Goal: Transaction & Acquisition: Purchase product/service

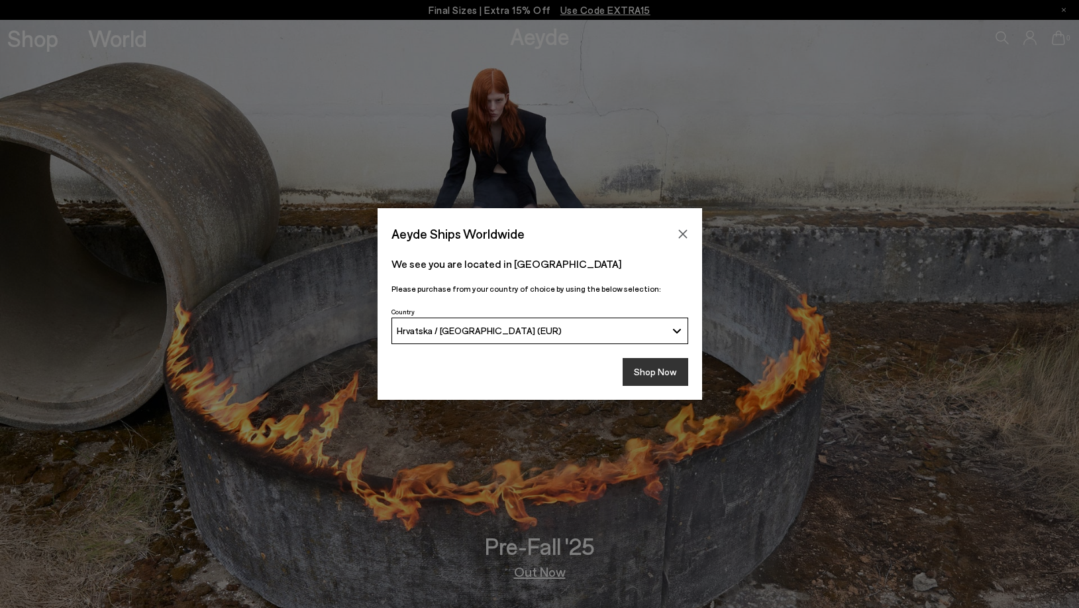
click at [637, 364] on button "Shop Now" at bounding box center [656, 372] width 66 height 28
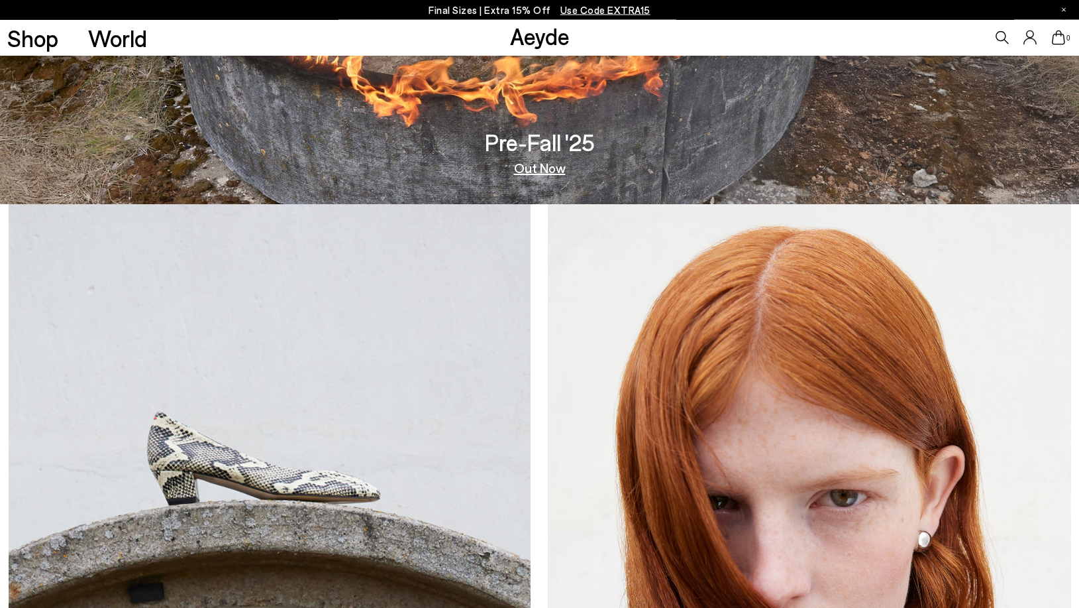
scroll to position [406, 0]
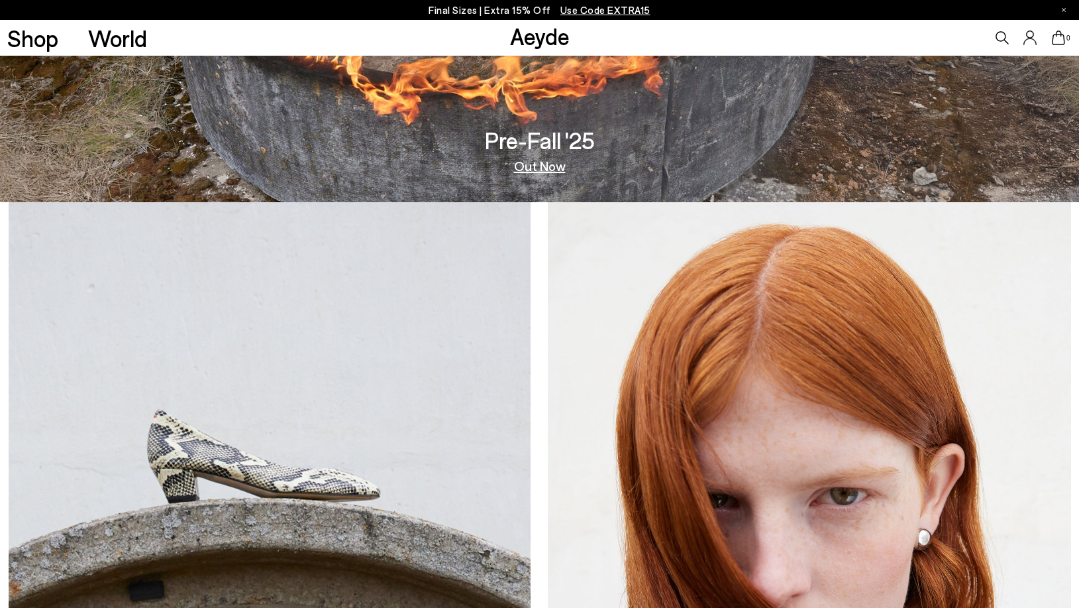
click at [533, 169] on link "Out Now" at bounding box center [540, 165] width 52 height 13
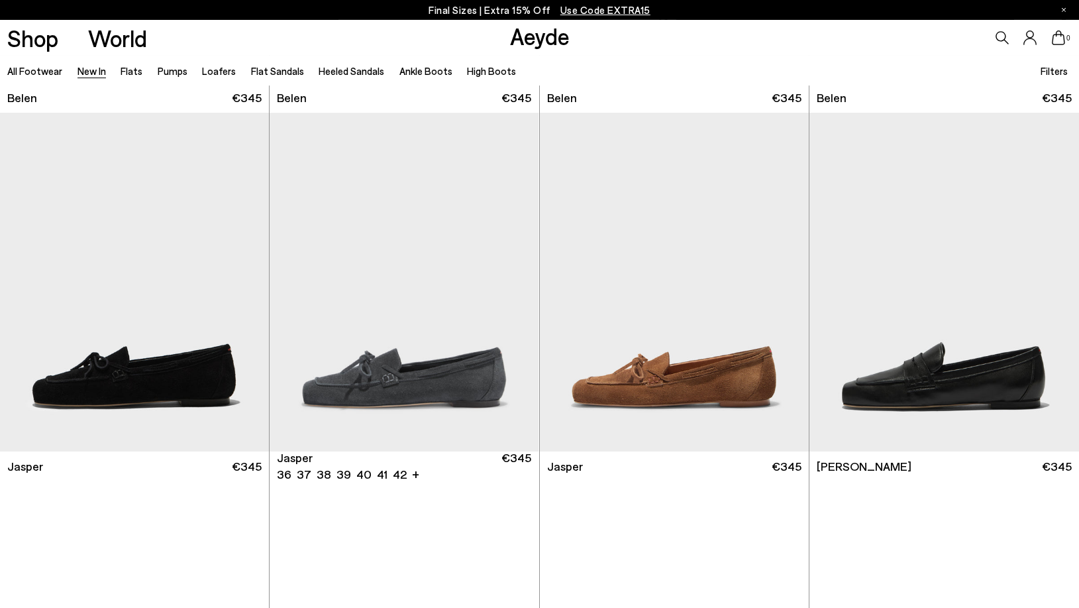
scroll to position [406, 0]
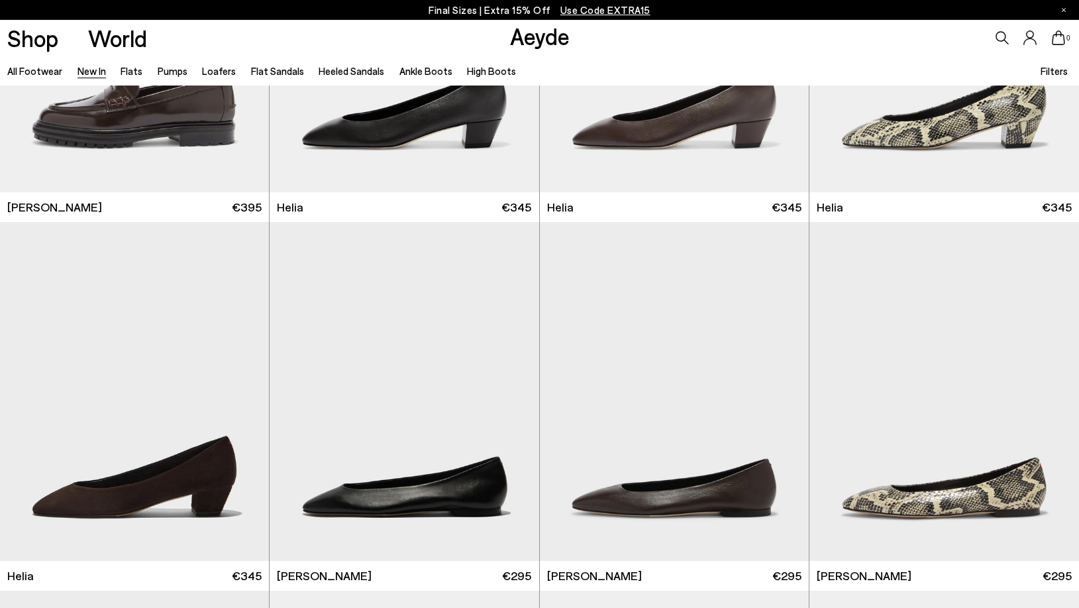
scroll to position [1352, 0]
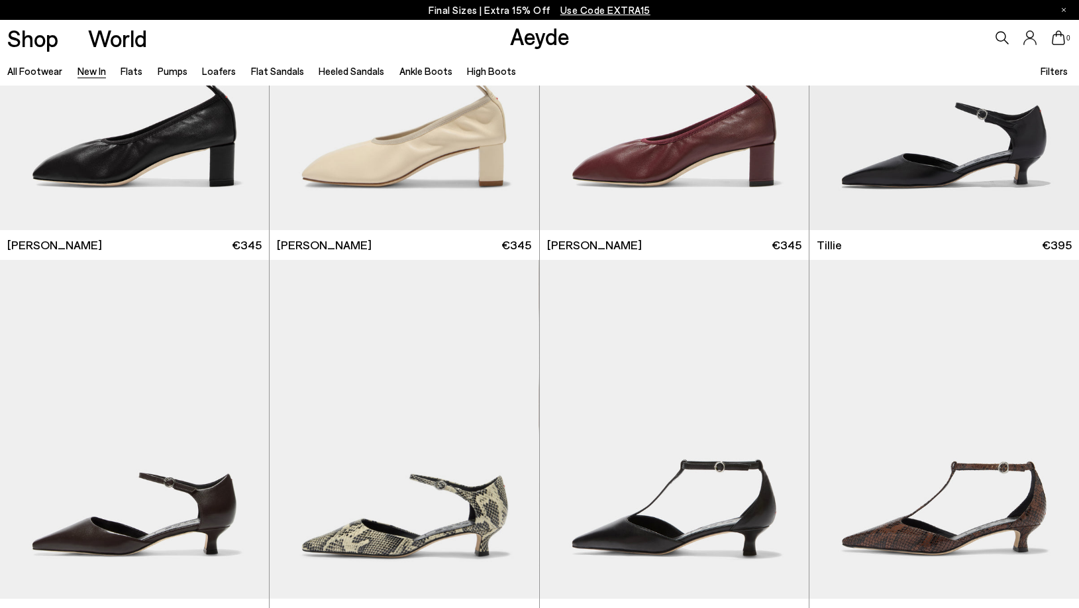
scroll to position [3244, 0]
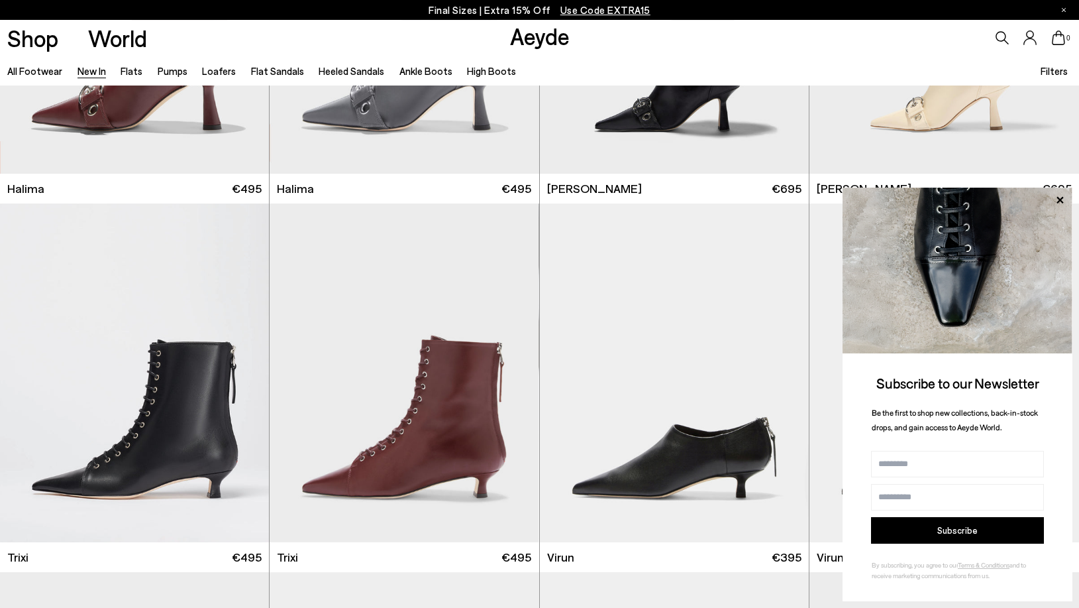
scroll to position [5002, 0]
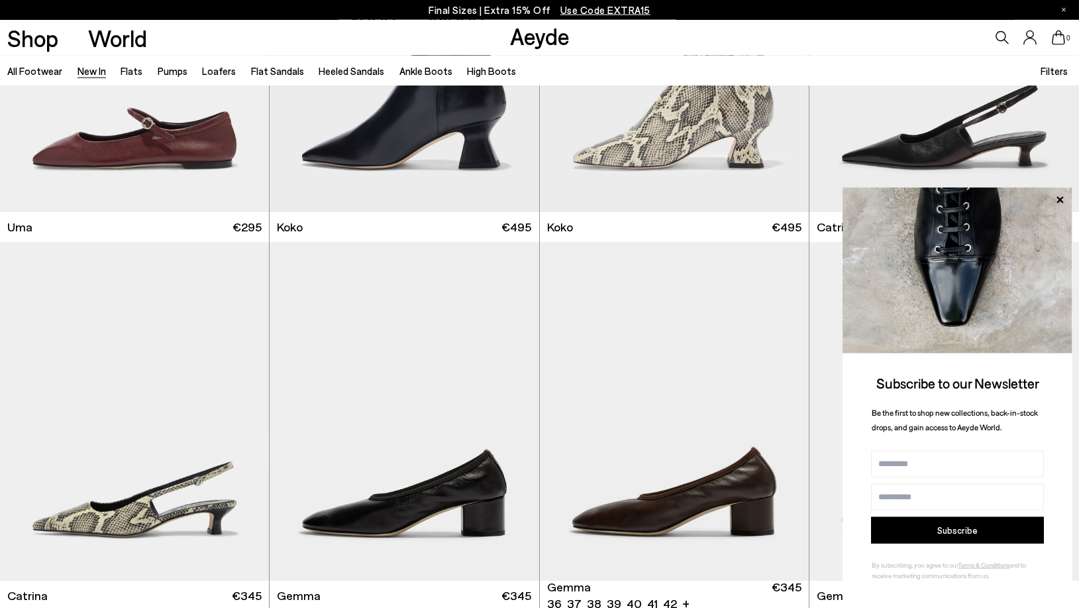
scroll to position [7232, 0]
